Goal: Information Seeking & Learning: Learn about a topic

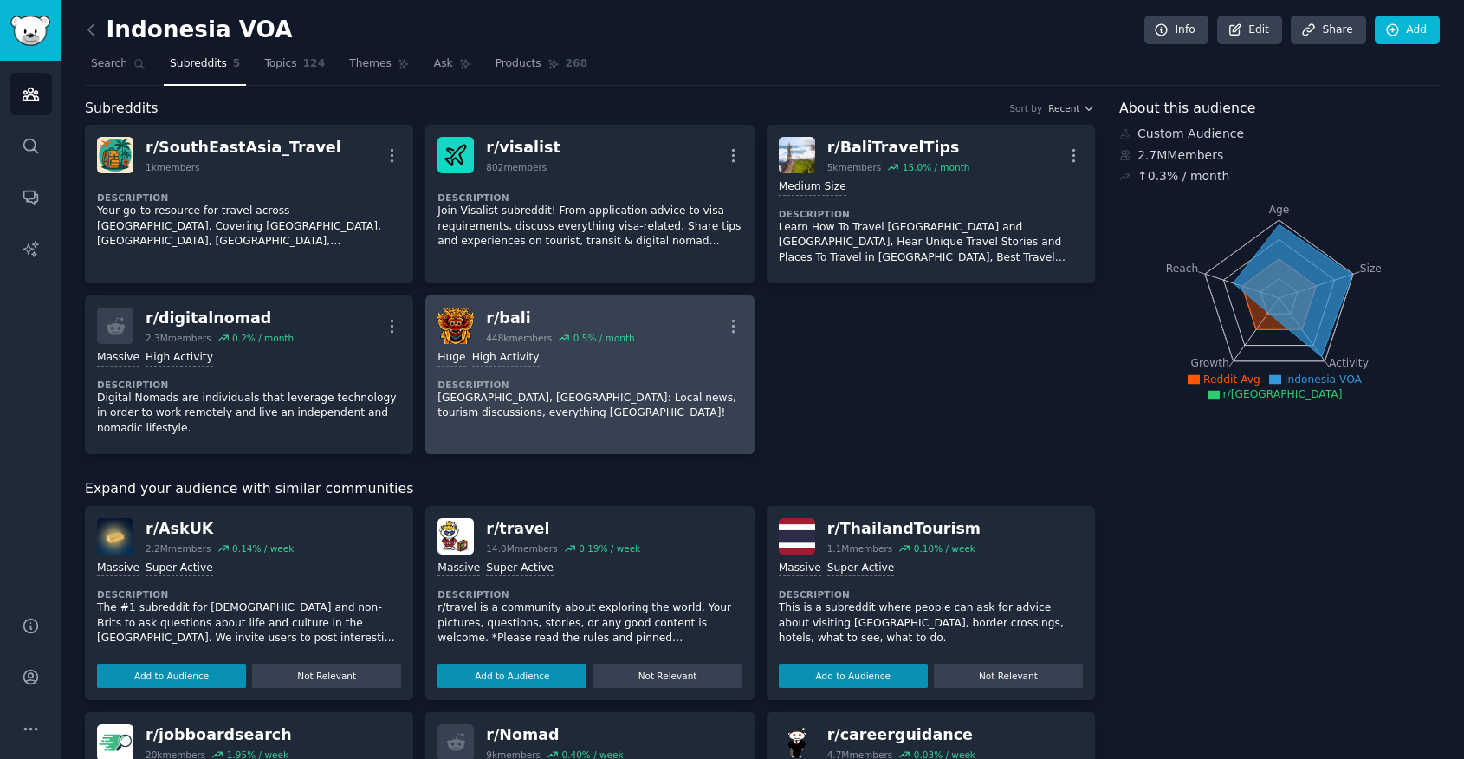
scroll to position [258, 0]
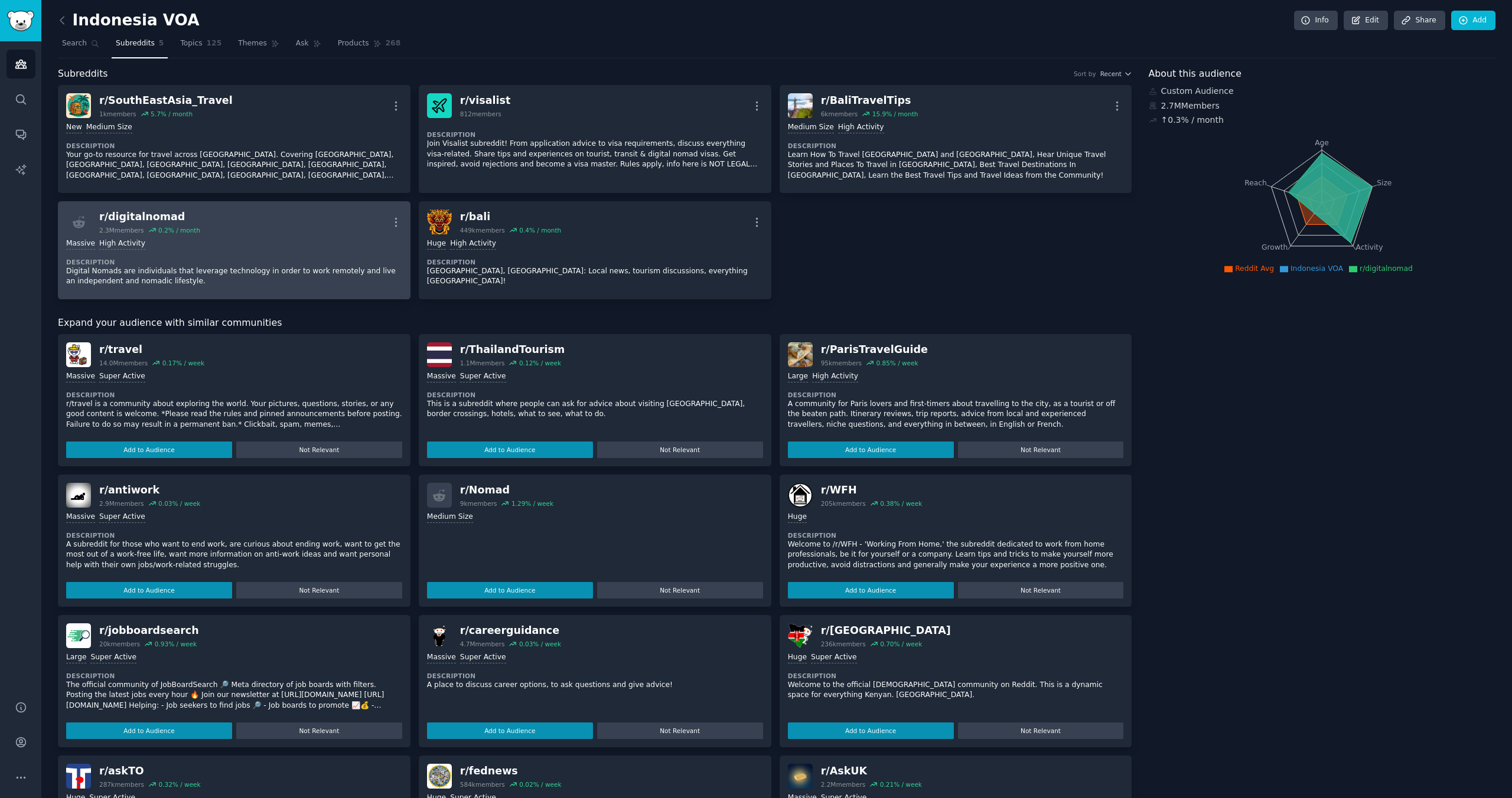
click at [314, 258] on dt "Description" at bounding box center [234, 262] width 336 height 8
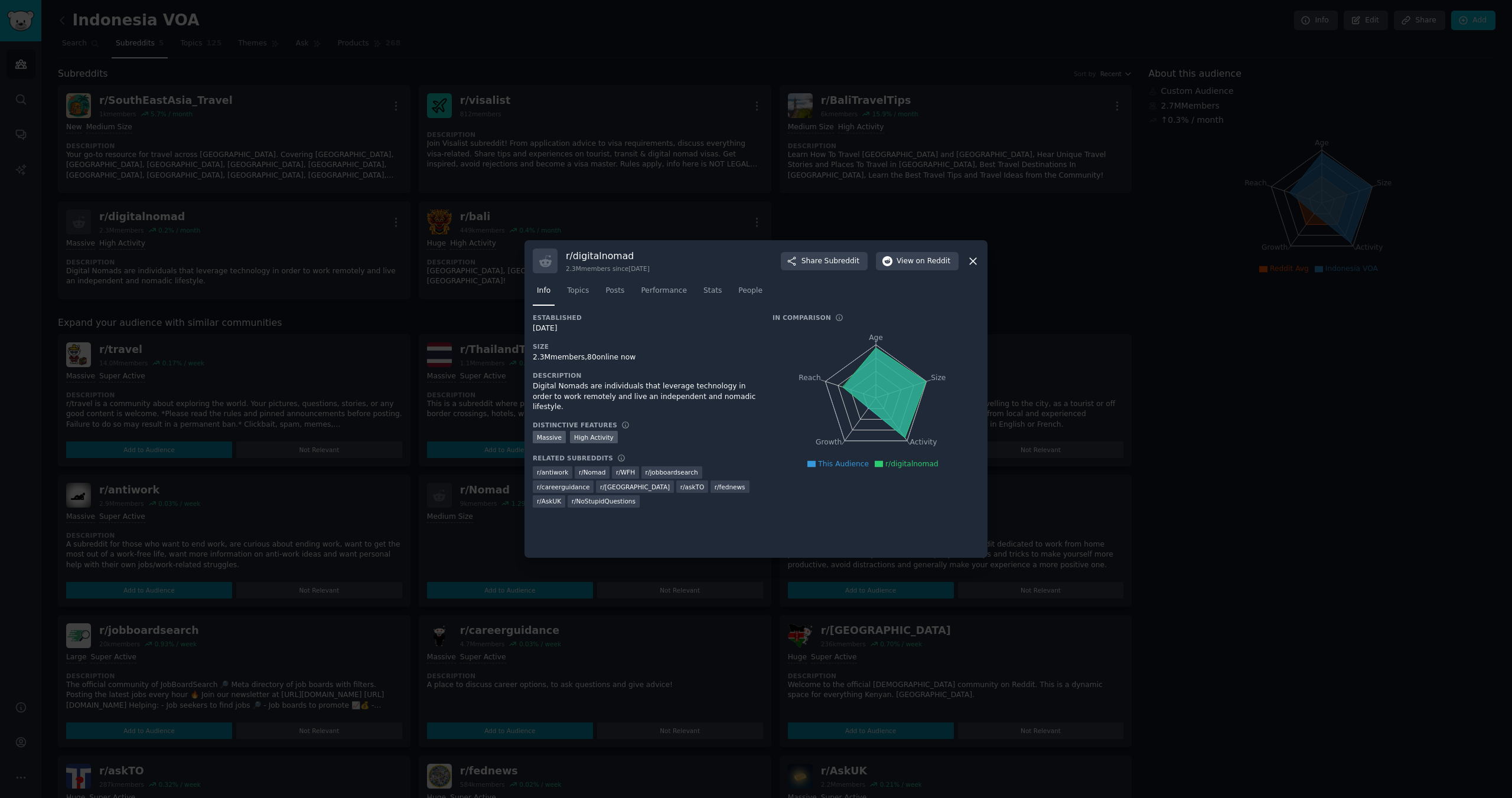
click at [570, 270] on div "2.3M members since [DATE]" at bounding box center [607, 268] width 84 height 8
click at [864, 293] on nav "Info Topics Posts Performance Stats People" at bounding box center [755, 294] width 447 height 25
click at [972, 261] on icon at bounding box center [973, 262] width 7 height 7
